Goal: Submit feedback/report problem

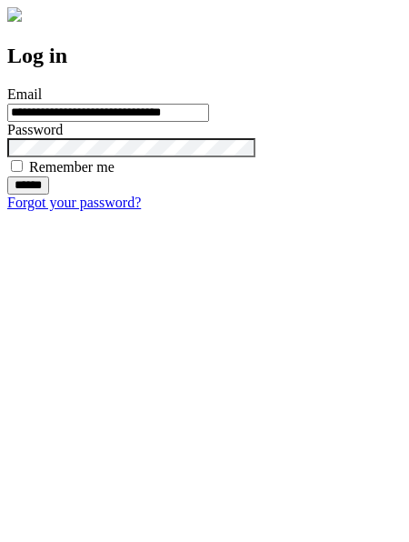
type input "**********"
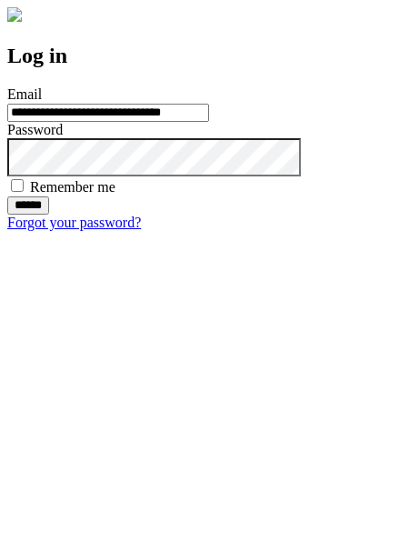
click at [49, 215] on input "******" at bounding box center [28, 206] width 42 height 18
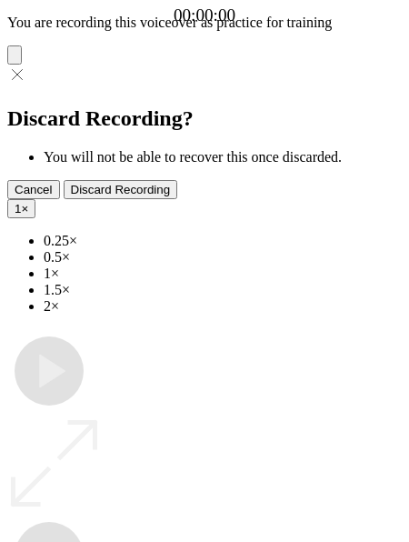
type input "**********"
